Goal: Transaction & Acquisition: Purchase product/service

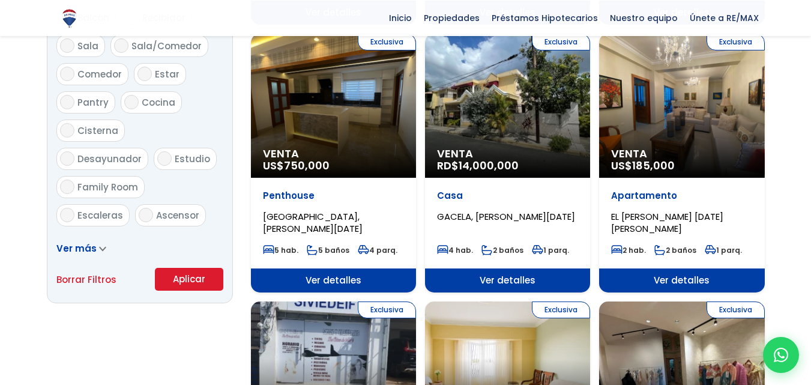
scroll to position [681, 0]
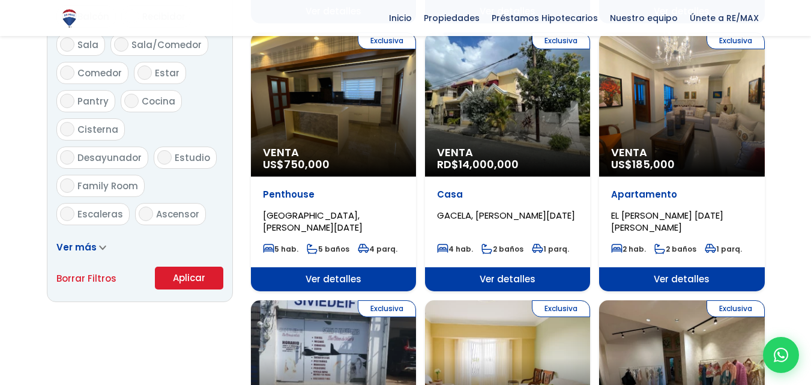
click at [94, 271] on link "Borrar Filtros" at bounding box center [86, 278] width 60 height 15
select select
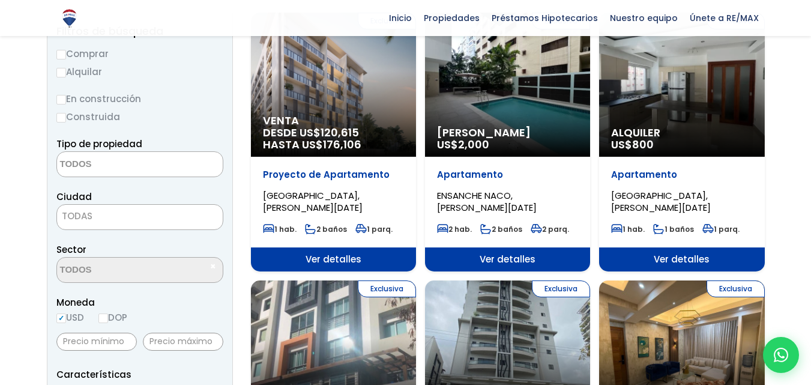
scroll to position [152, 0]
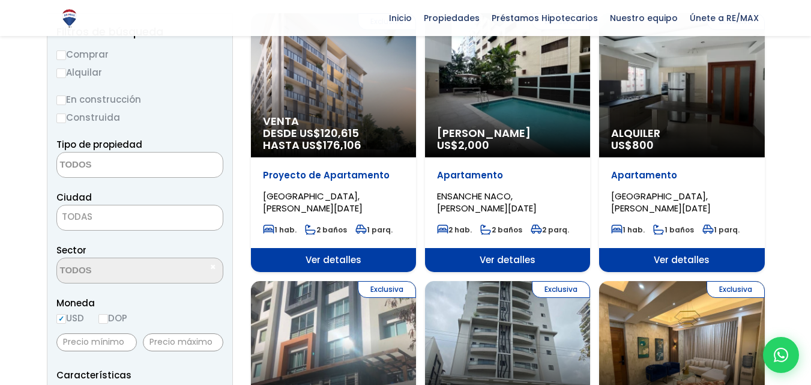
click at [148, 166] on textarea "Search" at bounding box center [115, 166] width 117 height 26
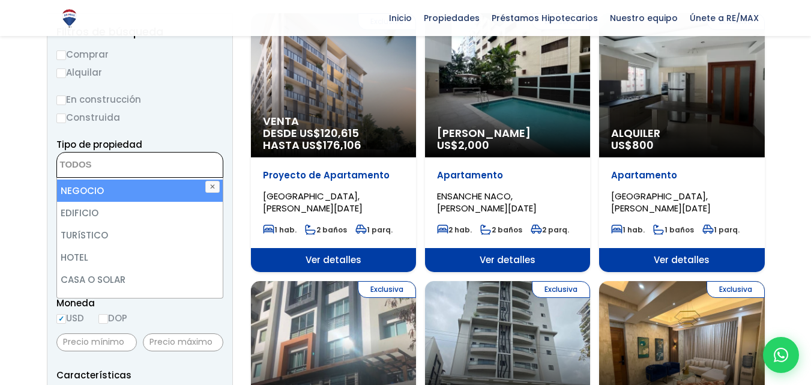
scroll to position [137, 0]
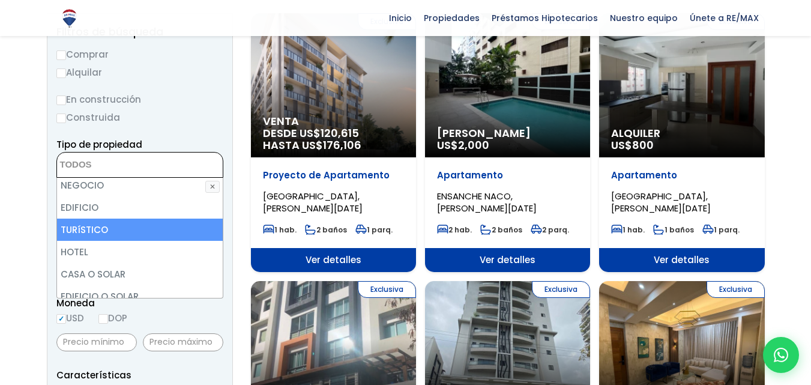
click at [202, 116] on label "Construida" at bounding box center [139, 117] width 167 height 15
click at [0, 0] on input "Construida" at bounding box center [0, 0] width 0 height 0
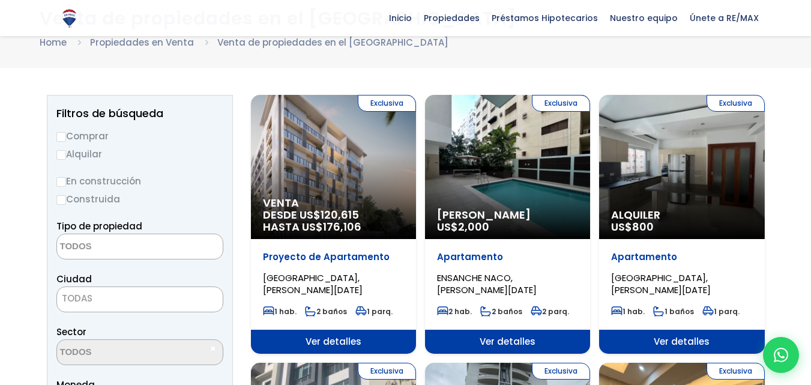
scroll to position [0, 0]
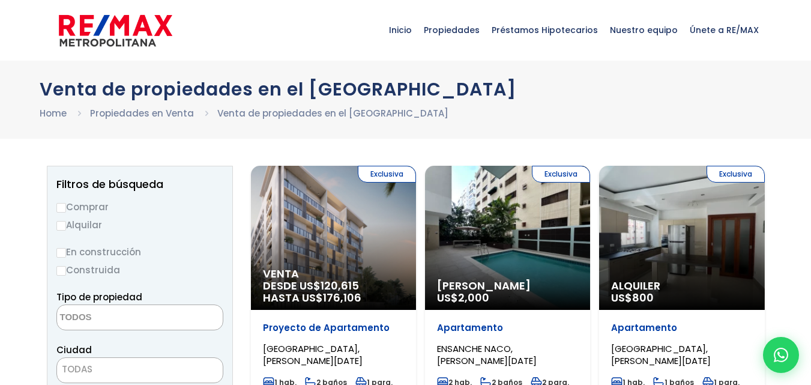
click at [100, 209] on label "Comprar" at bounding box center [139, 206] width 167 height 15
click at [66, 209] on input "Comprar" at bounding box center [61, 208] width 10 height 10
radio input "true"
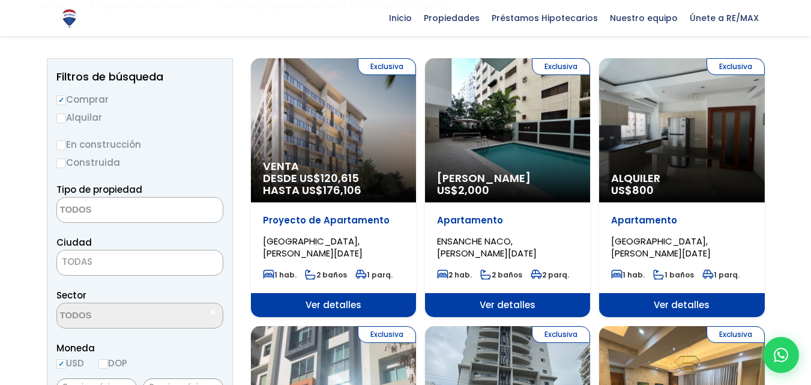
scroll to position [109, 0]
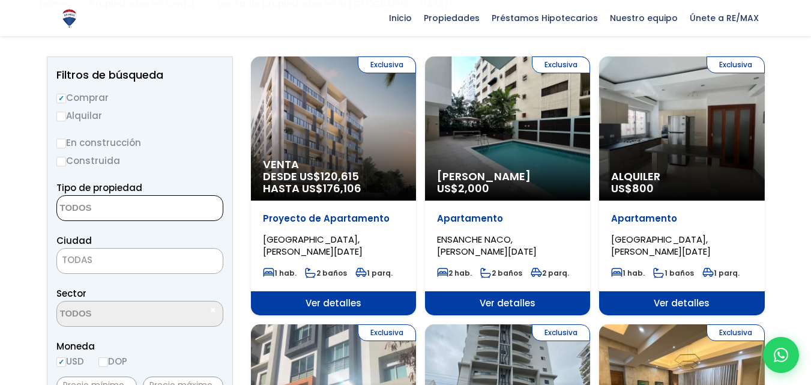
click at [100, 209] on textarea "Search" at bounding box center [115, 209] width 117 height 26
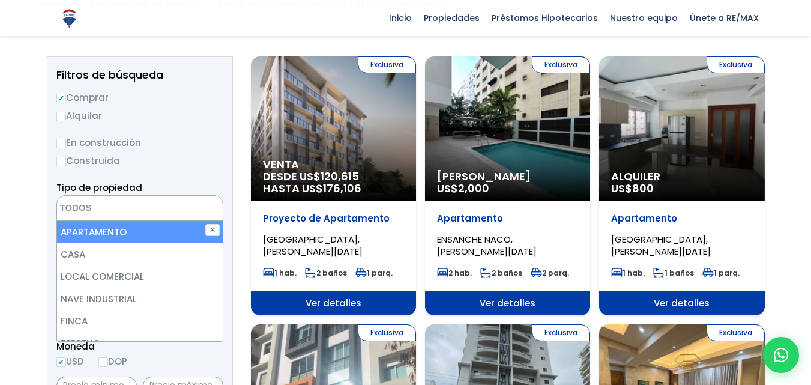
click at [102, 235] on li "APARTAMENTO" at bounding box center [140, 232] width 166 height 22
select select "apartment"
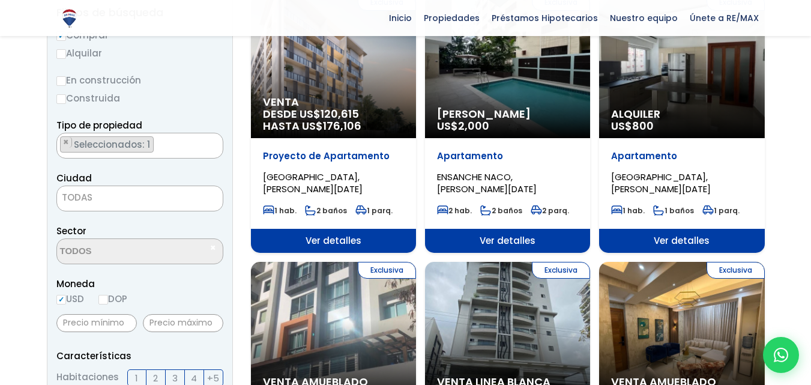
scroll to position [172, 0]
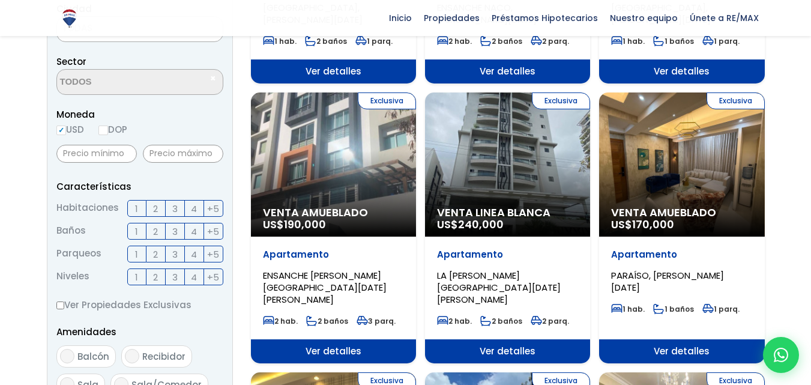
scroll to position [344, 0]
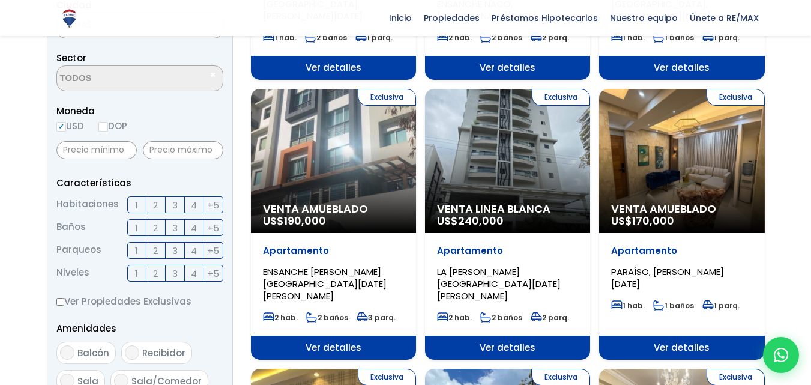
click at [172, 207] on span "3" at bounding box center [174, 205] width 5 height 15
click at [0, 0] on input "3" at bounding box center [0, 0] width 0 height 0
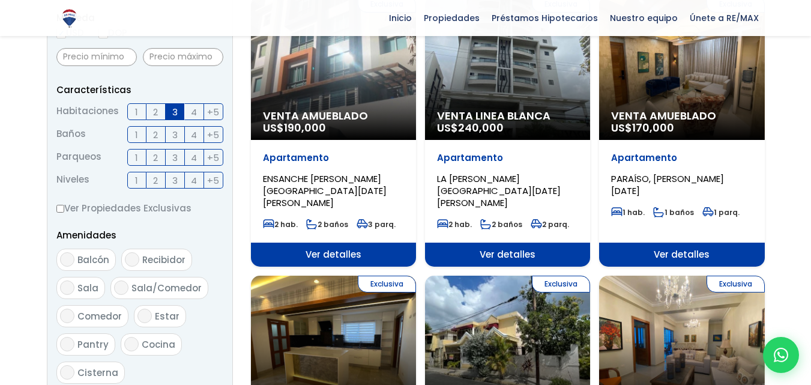
scroll to position [446, 0]
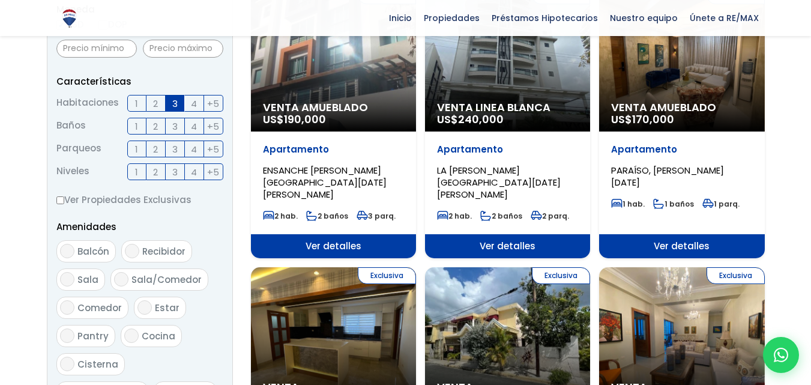
click at [159, 148] on label "2" at bounding box center [156, 149] width 19 height 17
click at [0, 0] on input "2" at bounding box center [0, 0] width 0 height 0
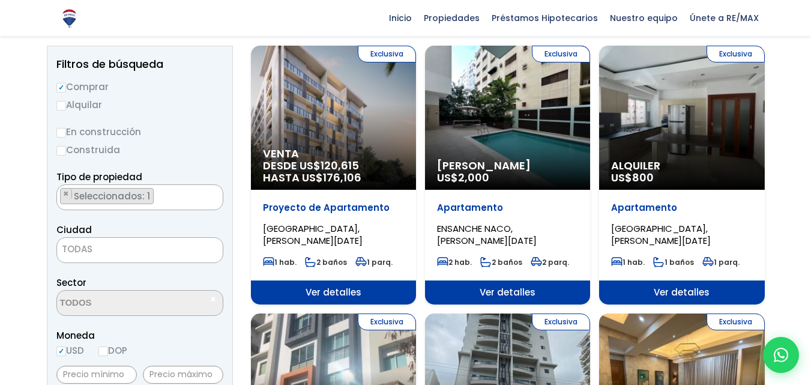
scroll to position [120, 0]
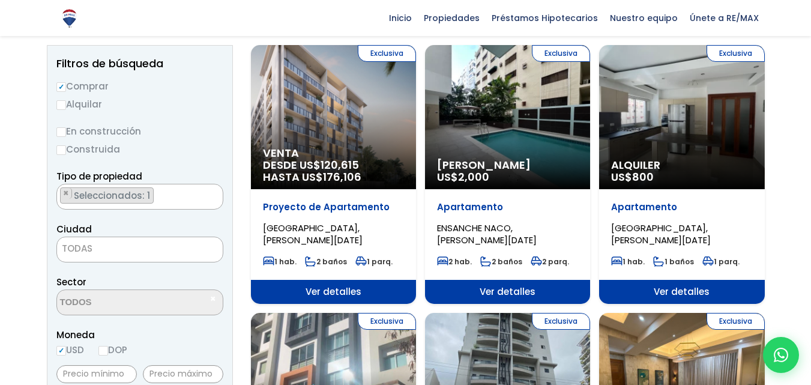
click at [155, 242] on span "TODAS" at bounding box center [140, 248] width 166 height 17
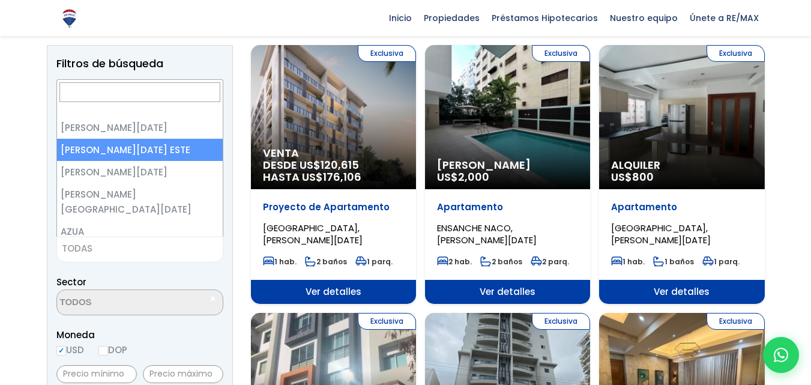
select select "148"
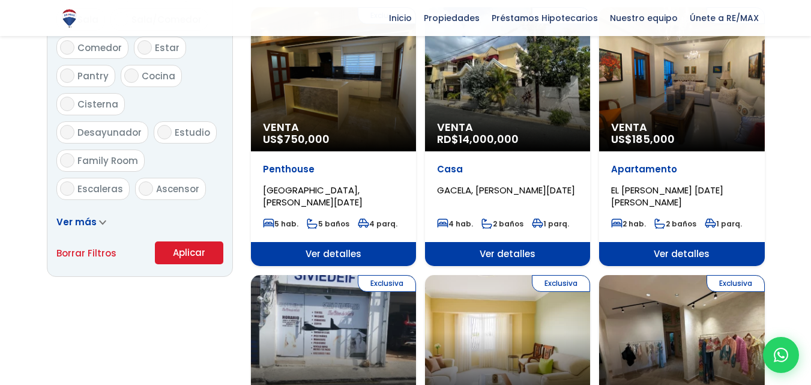
scroll to position [706, 0]
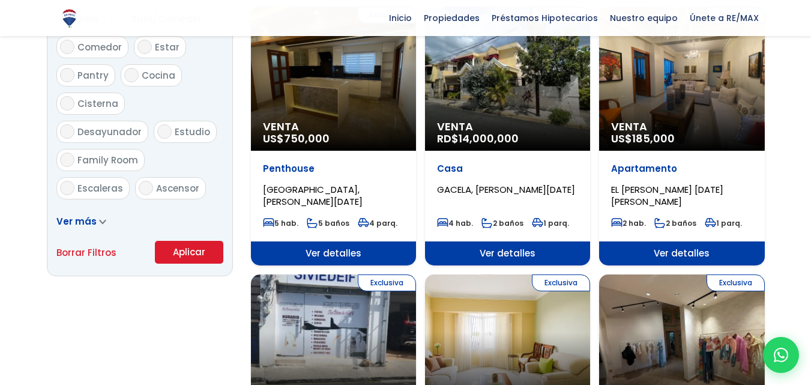
click at [168, 253] on button "Aplicar" at bounding box center [189, 252] width 68 height 23
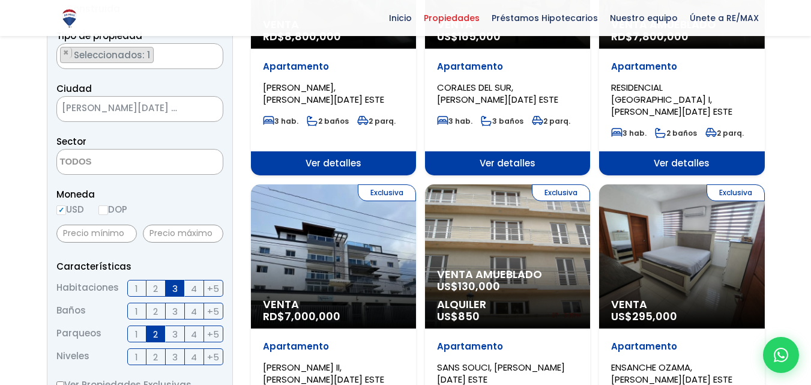
scroll to position [263, 0]
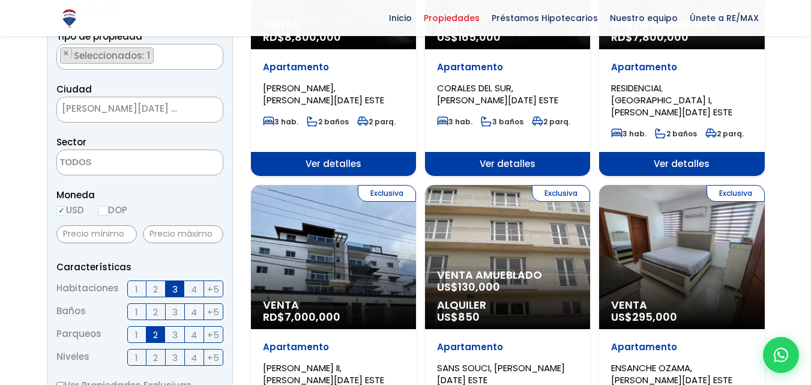
click at [114, 208] on label "DOP" at bounding box center [113, 209] width 29 height 15
click at [0, 0] on input "DOP" at bounding box center [0, 0] width 0 height 0
click at [108, 209] on input "DOP" at bounding box center [104, 211] width 10 height 10
radio input "true"
click at [157, 210] on div "Moneda USD DOP" at bounding box center [139, 203] width 167 height 33
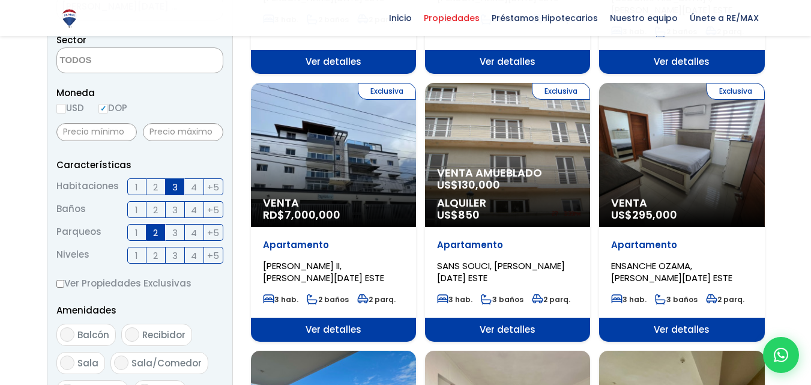
scroll to position [369, 0]
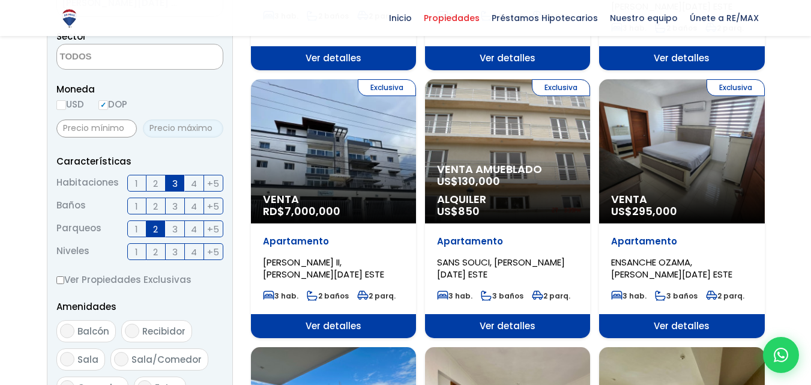
click at [197, 133] on input "text" at bounding box center [183, 129] width 80 height 18
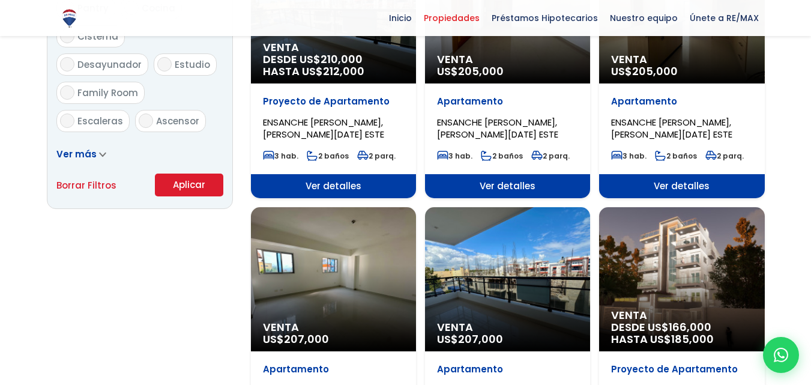
scroll to position [777, 0]
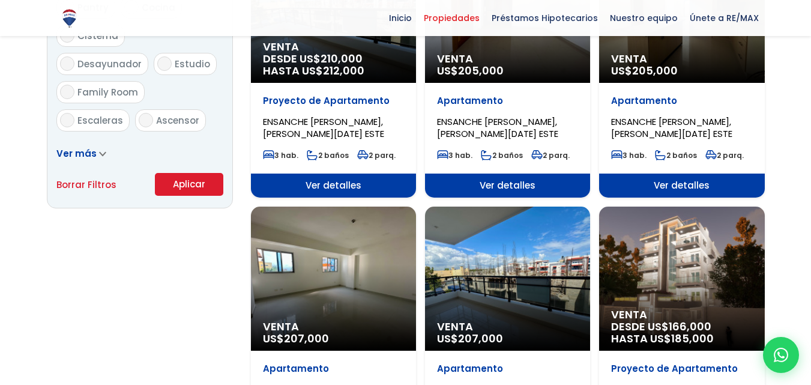
type input "6,000,000"
click at [194, 190] on button "Aplicar" at bounding box center [189, 184] width 68 height 23
click at [195, 184] on button "Aplicar" at bounding box center [189, 184] width 68 height 23
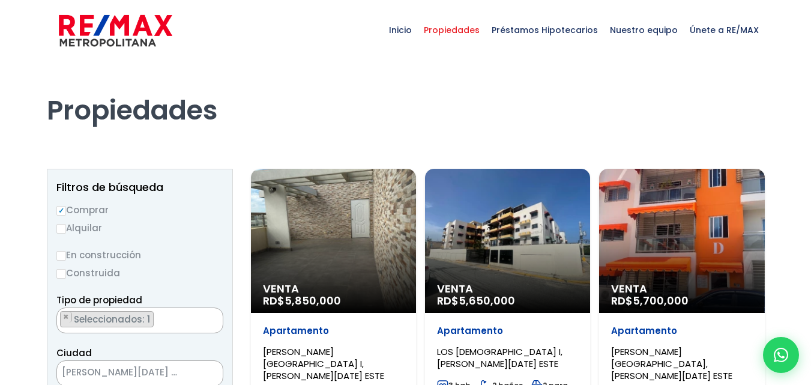
drag, startPoint x: 0, startPoint y: 0, endPoint x: 389, endPoint y: 82, distance: 397.8
click at [389, 82] on h1 "Propiedades" at bounding box center [406, 94] width 718 height 66
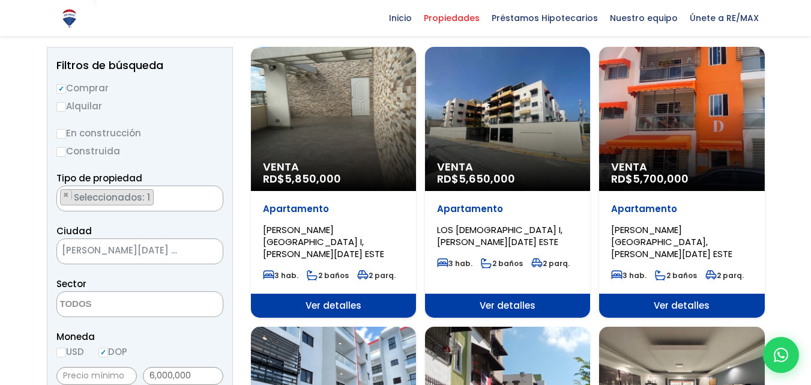
scroll to position [100, 0]
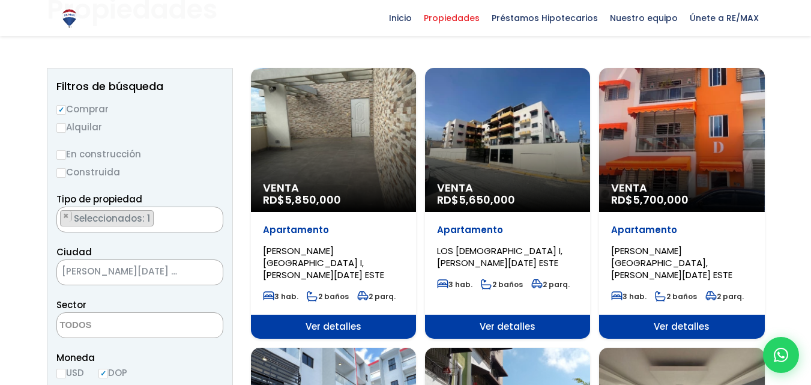
click at [125, 154] on label "En construcción" at bounding box center [139, 154] width 167 height 15
click at [0, 0] on input "En construcción" at bounding box center [0, 0] width 0 height 0
click at [66, 159] on label "En construcción" at bounding box center [139, 154] width 167 height 15
click at [0, 0] on input "En construcción" at bounding box center [0, 0] width 0 height 0
click at [61, 156] on input "En construcción" at bounding box center [61, 155] width 10 height 10
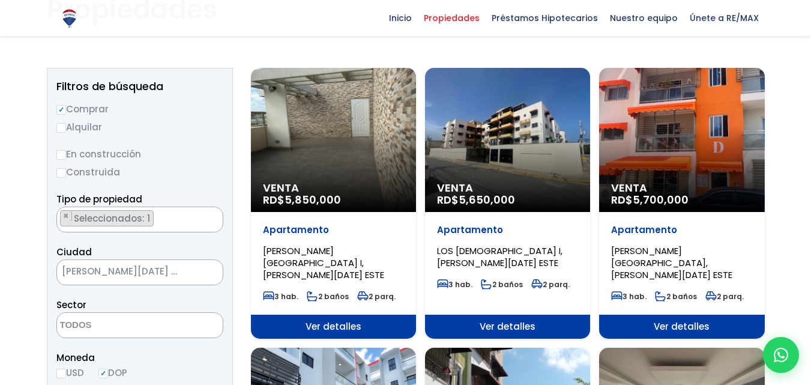
radio input "true"
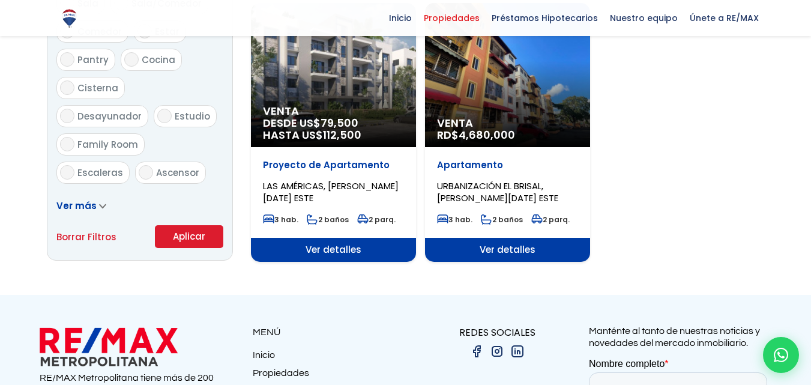
scroll to position [726, 0]
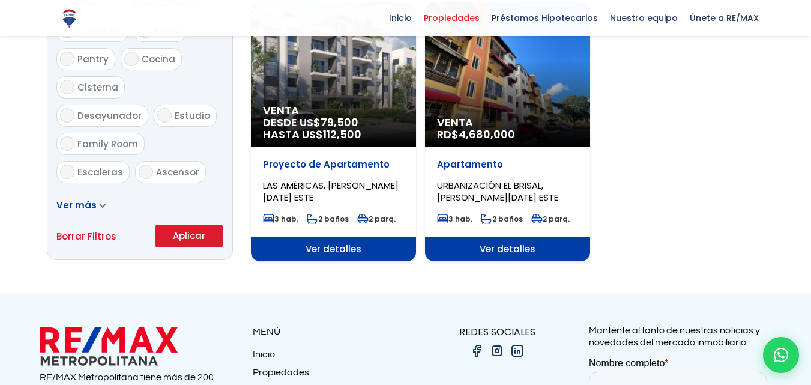
click at [178, 238] on button "Aplicar" at bounding box center [189, 236] width 68 height 23
